Goal: Information Seeking & Learning: Learn about a topic

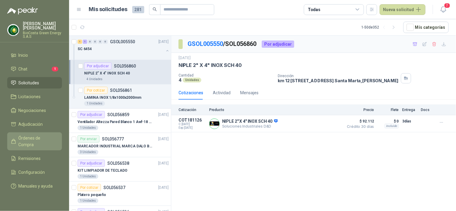
click at [44, 139] on span "Órdenes de Compra" at bounding box center [38, 141] width 38 height 13
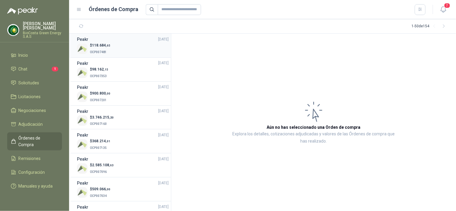
click at [104, 46] on span "118.684 ,65" at bounding box center [101, 45] width 18 height 4
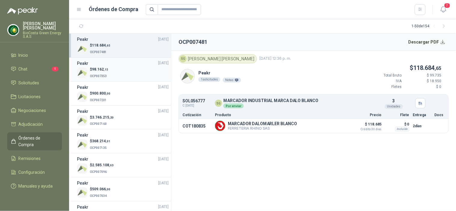
click at [105, 63] on div "Peakr [DATE]" at bounding box center [123, 63] width 92 height 7
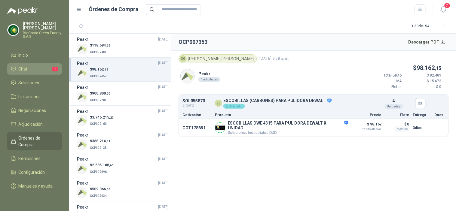
click at [51, 66] on li "Chat 1" at bounding box center [34, 69] width 47 height 7
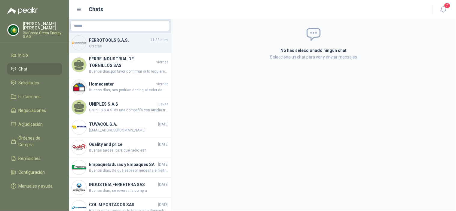
click at [126, 50] on div "FERROTOOLS S.A.S. 11:33 a. m. Gracias" at bounding box center [120, 43] width 102 height 20
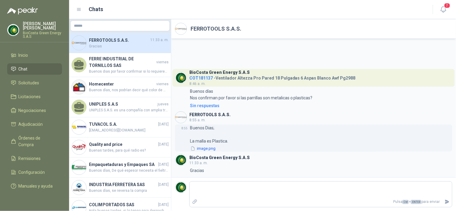
click at [213, 148] on button "image.png" at bounding box center [203, 149] width 26 height 6
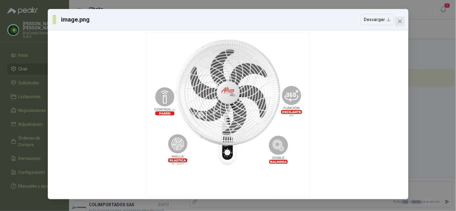
click at [399, 26] on button "Close" at bounding box center [400, 22] width 10 height 10
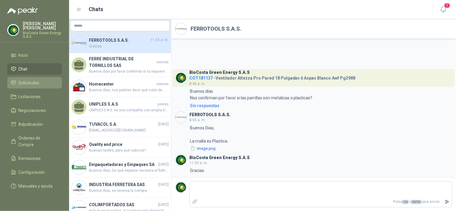
click at [33, 83] on span "Solicitudes" at bounding box center [29, 83] width 21 height 7
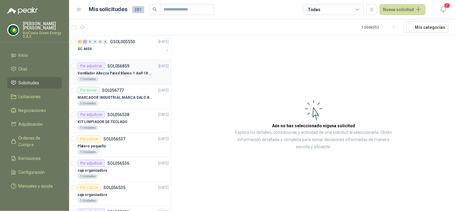
click at [107, 74] on p "Ventilador Altezza Pared Blanco 1 Awf-18 Pro Balinera" at bounding box center [115, 74] width 75 height 6
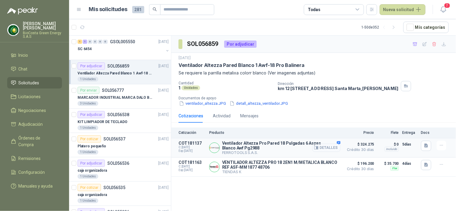
click at [334, 145] on button "Detalles" at bounding box center [326, 148] width 28 height 8
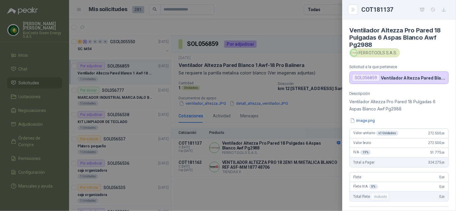
click at [287, 112] on div at bounding box center [228, 105] width 456 height 211
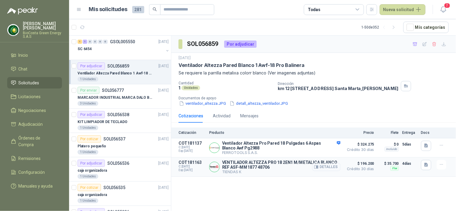
click at [333, 168] on button "Detalles" at bounding box center [326, 167] width 28 height 8
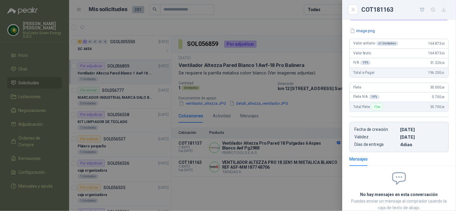
scroll to position [0, 0]
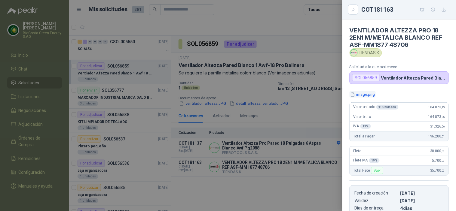
click at [368, 92] on button "image.png" at bounding box center [362, 94] width 26 height 6
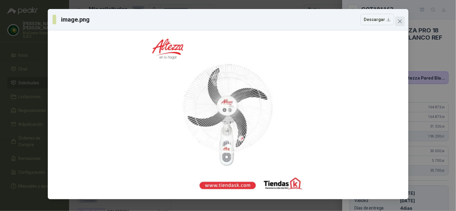
click at [400, 20] on icon "close" at bounding box center [400, 22] width 4 height 4
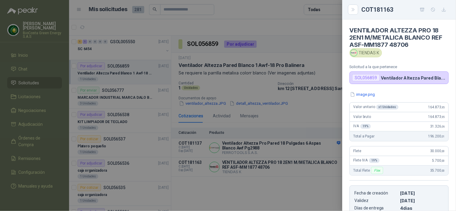
click at [261, 101] on div at bounding box center [228, 105] width 456 height 211
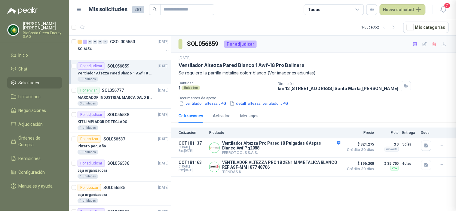
scroll to position [105, 0]
click at [328, 148] on button "Detalles" at bounding box center [326, 148] width 28 height 8
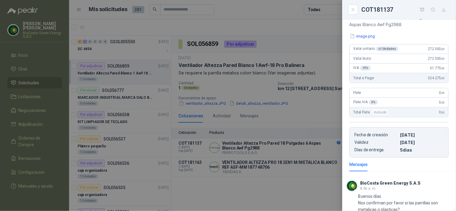
scroll to position [0, 0]
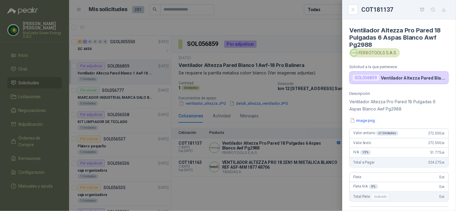
click at [316, 172] on div at bounding box center [228, 105] width 456 height 211
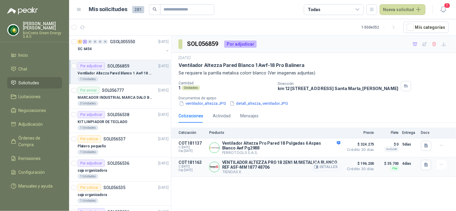
click at [331, 166] on button "Detalles" at bounding box center [326, 167] width 28 height 8
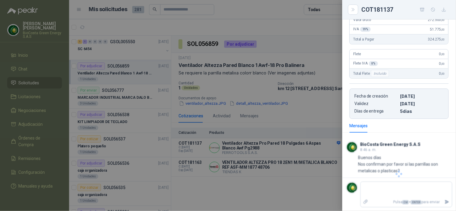
scroll to position [97, 0]
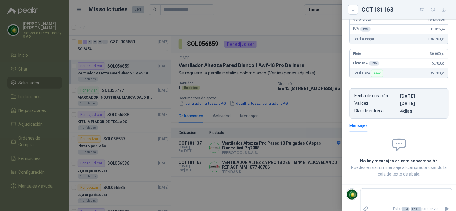
click at [228, 82] on div at bounding box center [228, 105] width 456 height 211
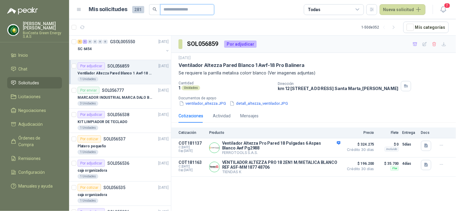
click at [181, 10] on input "text" at bounding box center [185, 10] width 42 height 10
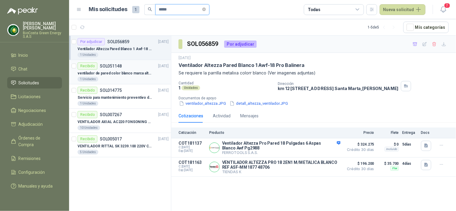
type input "*****"
click at [121, 75] on p "ventilador de pared color blanco marca alteza" at bounding box center [115, 74] width 75 height 6
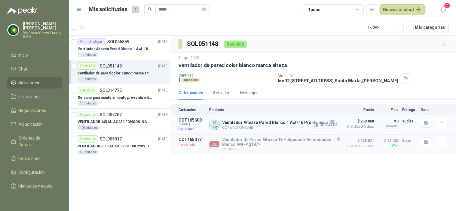
click at [325, 125] on button "Detalles" at bounding box center [326, 125] width 28 height 8
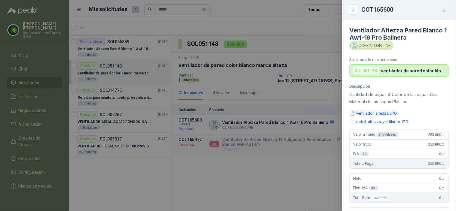
click at [382, 114] on button "ventilador_altezza.JPG" at bounding box center [373, 113] width 48 height 6
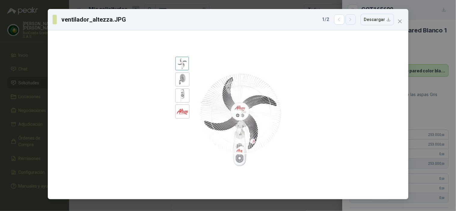
click at [352, 22] on button "button" at bounding box center [351, 19] width 10 height 10
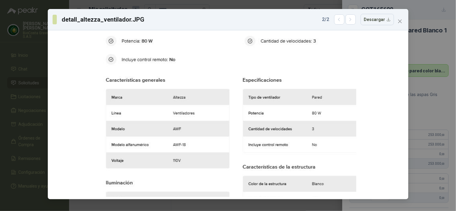
click at [397, 22] on span "Close" at bounding box center [400, 21] width 10 height 5
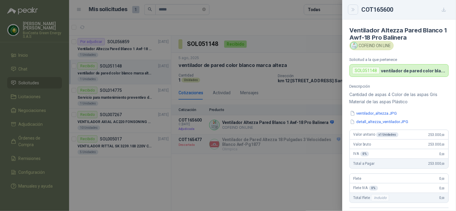
drag, startPoint x: 344, startPoint y: 7, endPoint x: 349, endPoint y: 9, distance: 6.0
click at [344, 6] on div "COT165600" at bounding box center [399, 10] width 114 height 20
click at [351, 10] on icon "Close" at bounding box center [353, 9] width 5 height 5
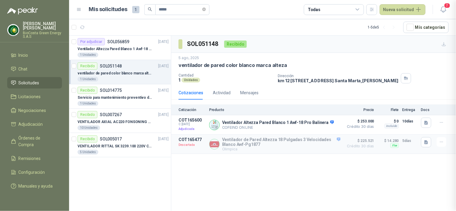
scroll to position [133, 0]
click at [100, 52] on div "Ventilador Altezza Pared Blanco 1 Awf-18 Pro Balinera" at bounding box center [123, 48] width 91 height 7
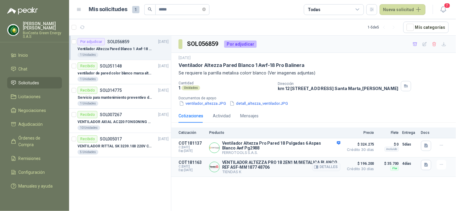
click at [360, 169] on span "Crédito 30 días" at bounding box center [359, 169] width 30 height 4
click at [332, 169] on button "Detalles" at bounding box center [326, 167] width 28 height 8
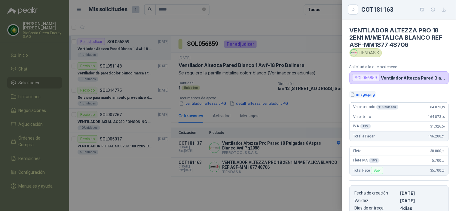
click at [355, 94] on icon "button" at bounding box center [352, 94] width 5 height 5
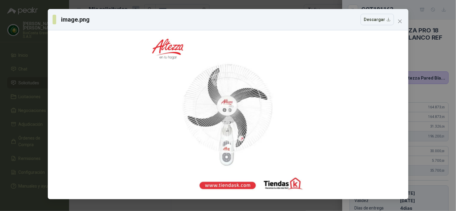
click at [403, 22] on span "Close" at bounding box center [400, 21] width 10 height 5
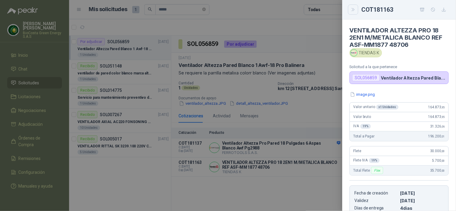
click at [352, 10] on icon "Close" at bounding box center [353, 9] width 5 height 5
